Goal: Task Accomplishment & Management: Manage account settings

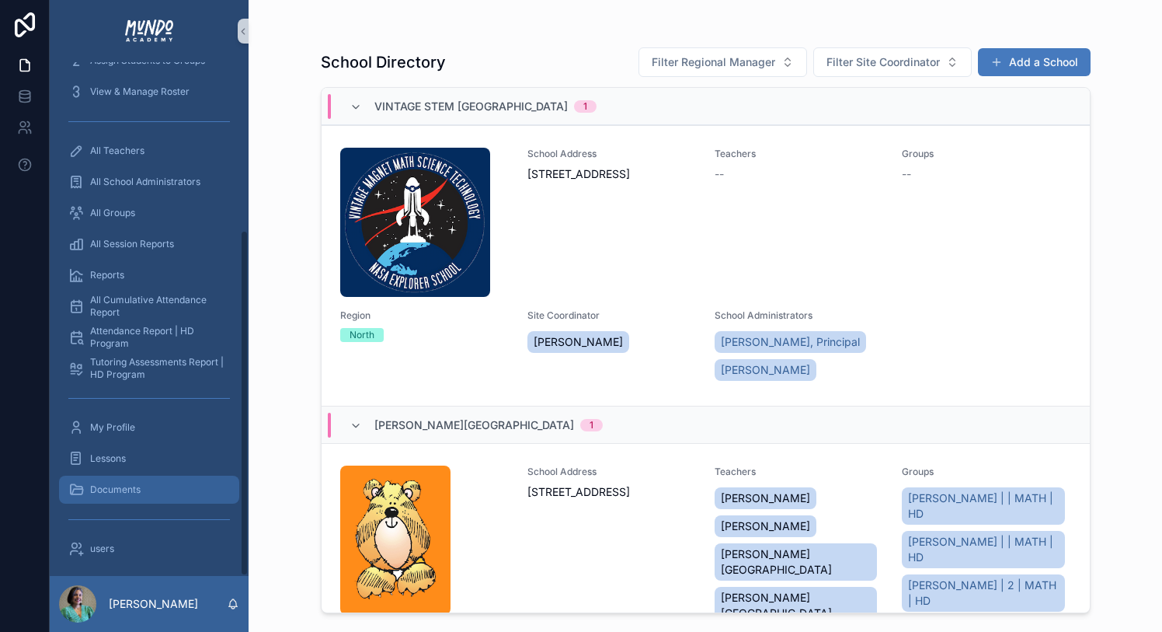
scroll to position [248, 0]
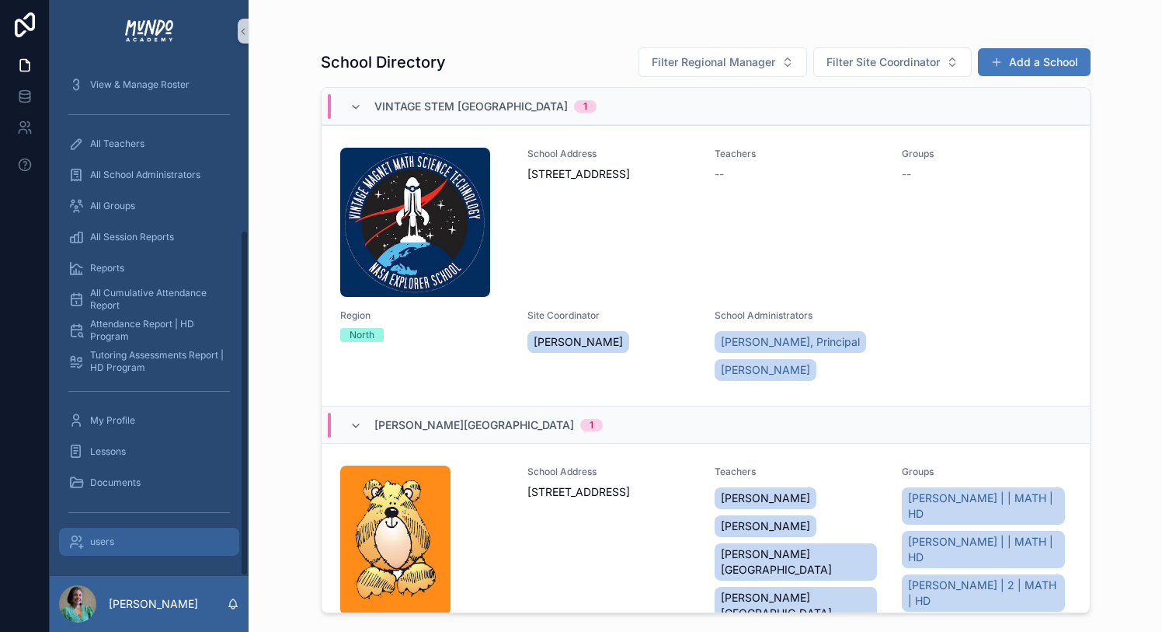
click at [103, 534] on div "users" at bounding box center [149, 541] width 162 height 25
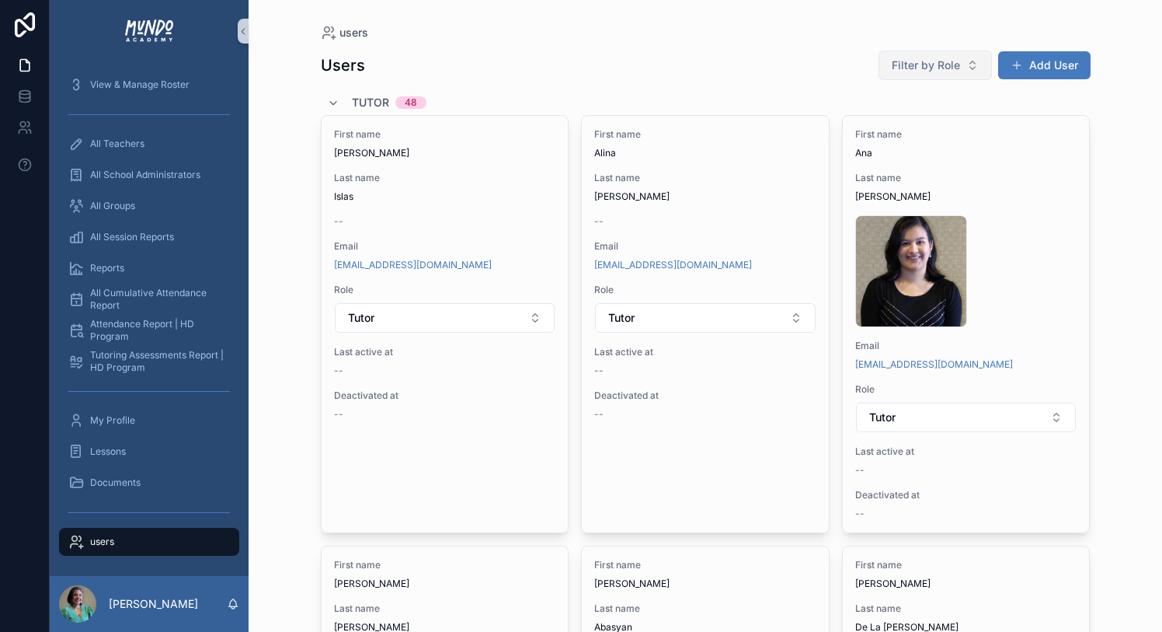
click at [904, 58] on span "Filter by Role" at bounding box center [926, 66] width 68 height 16
click at [885, 176] on span "Site Coordinator" at bounding box center [890, 178] width 82 height 16
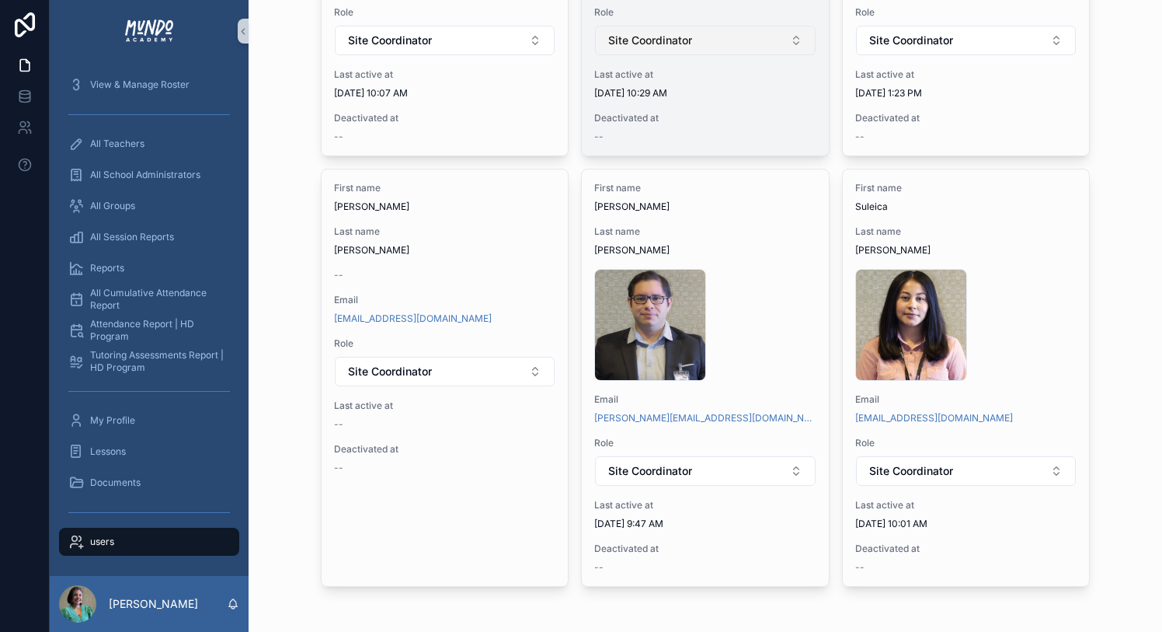
scroll to position [382, 0]
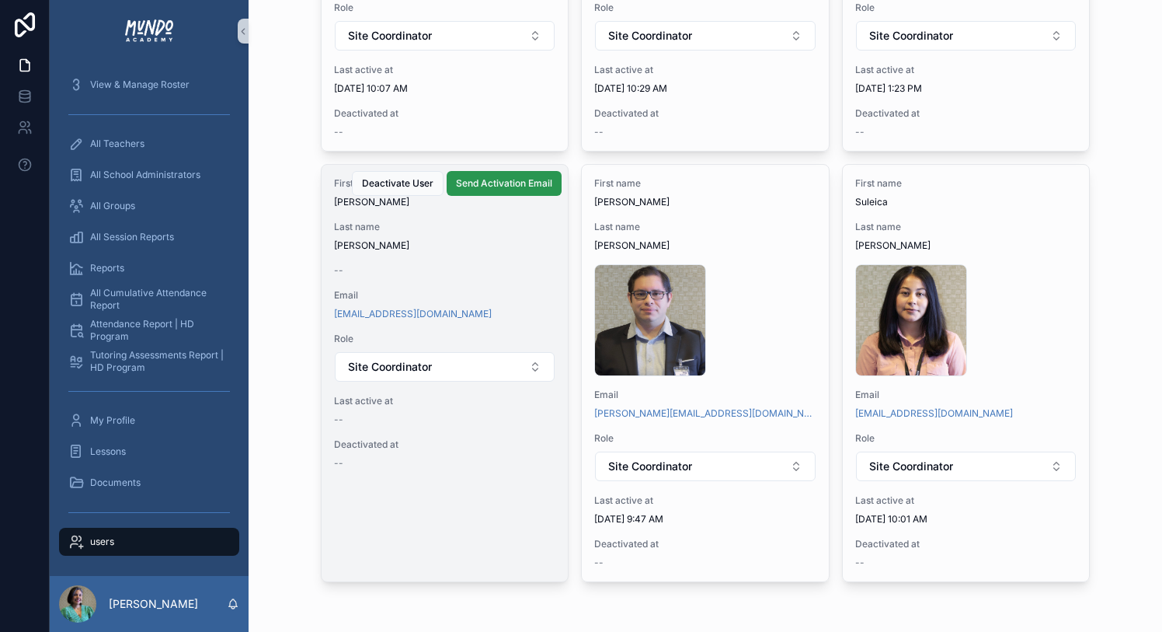
click at [512, 181] on span "Send Activation Email" at bounding box center [504, 183] width 96 height 12
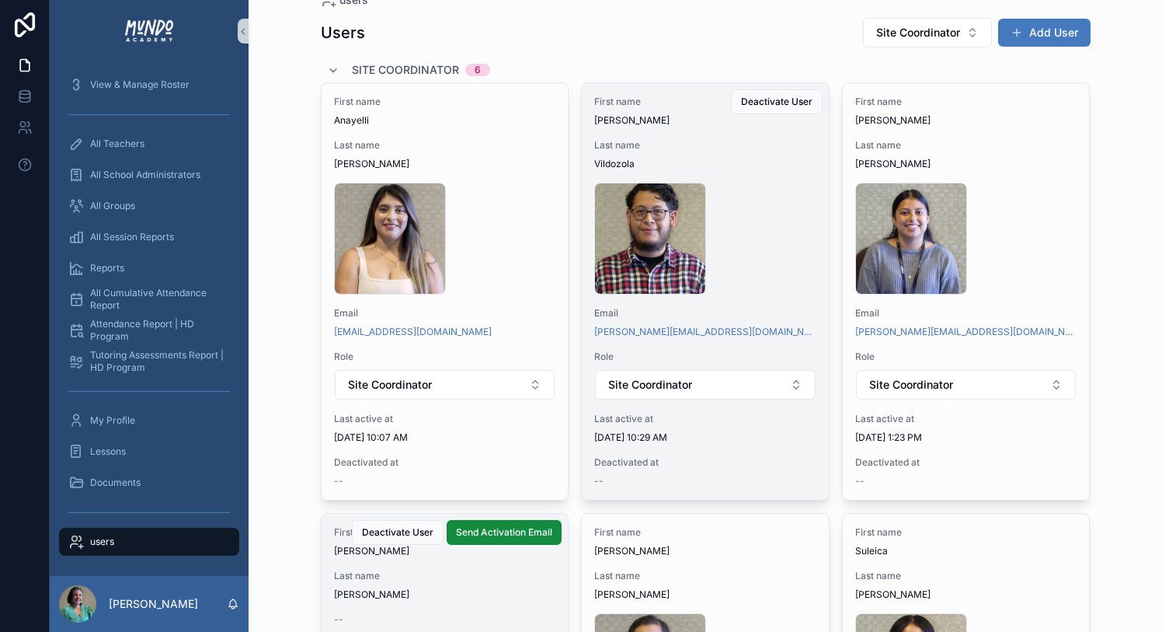
scroll to position [0, 0]
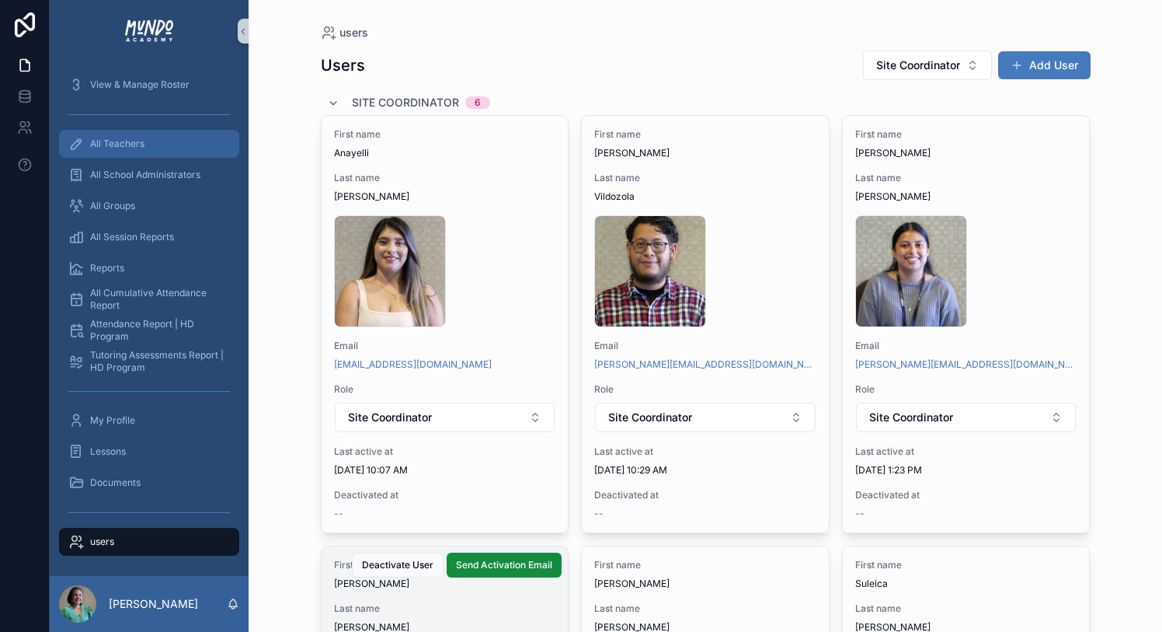
click at [127, 135] on div "All Teachers" at bounding box center [149, 143] width 162 height 25
